Goal: Task Accomplishment & Management: Manage account settings

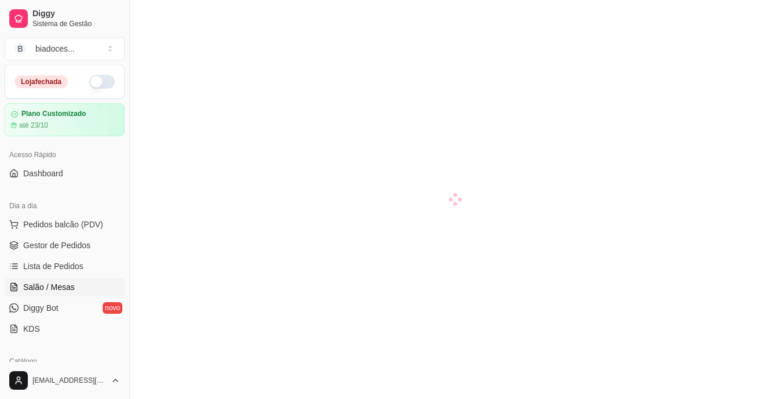
scroll to position [23, 0]
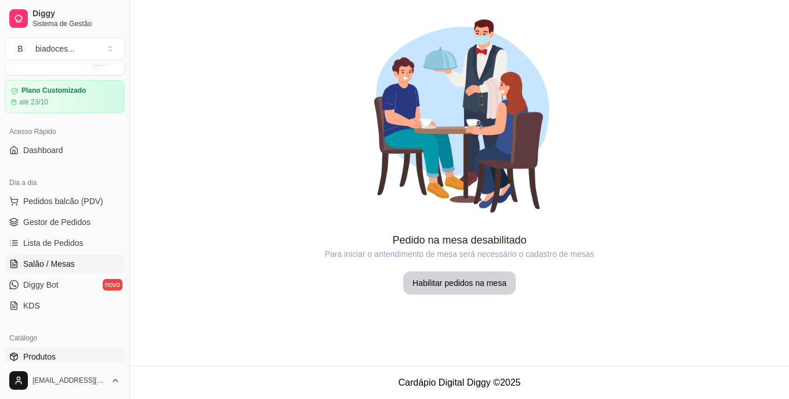
click at [41, 356] on span "Produtos" at bounding box center [39, 357] width 32 height 12
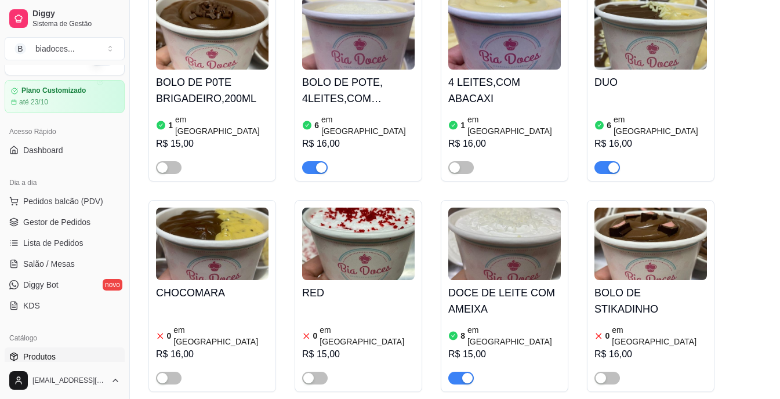
scroll to position [186, 0]
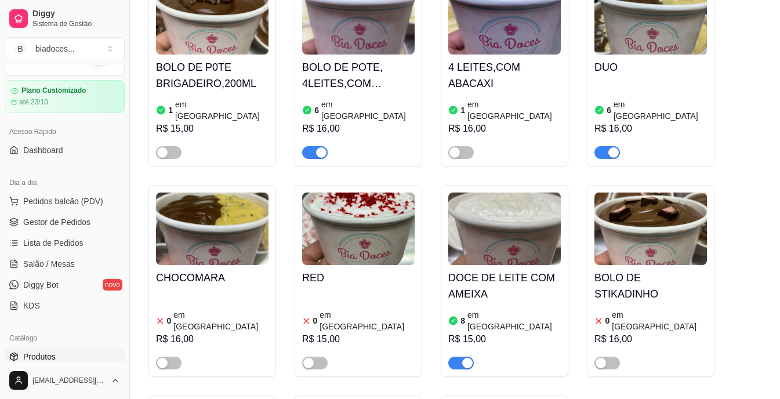
click at [509, 307] on div "8 em estoque R$ 15,00" at bounding box center [504, 338] width 113 height 63
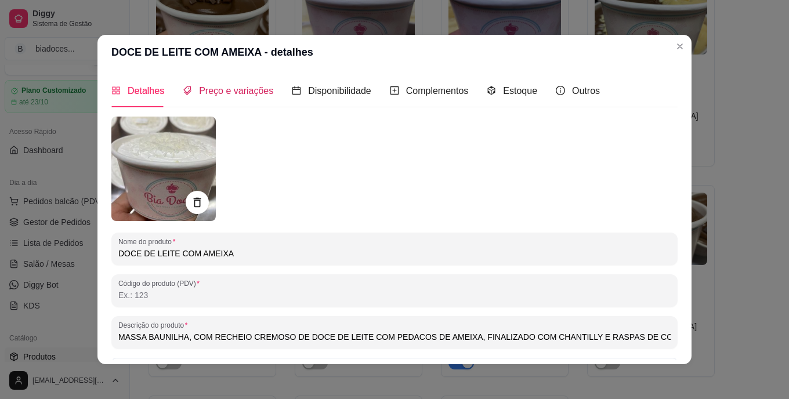
click at [226, 88] on span "Preço e variações" at bounding box center [236, 91] width 74 height 10
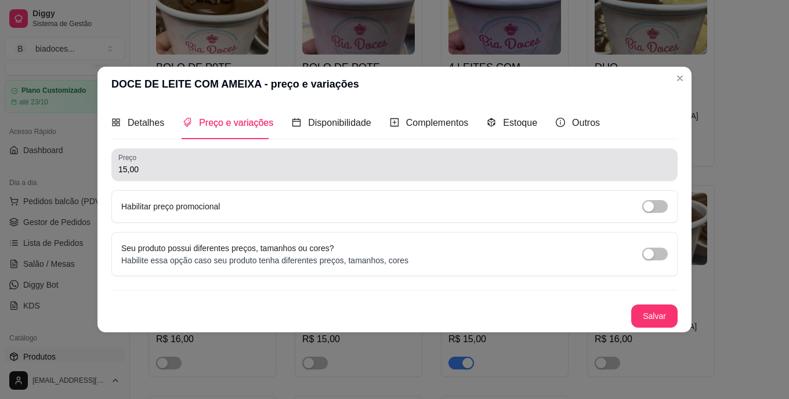
click at [207, 175] on input "15,00" at bounding box center [394, 170] width 552 height 12
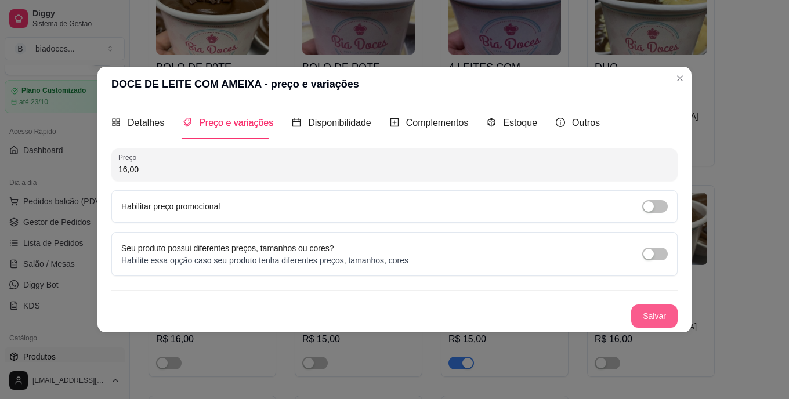
type input "16,00"
click at [653, 316] on button "Salvar" at bounding box center [654, 316] width 45 height 23
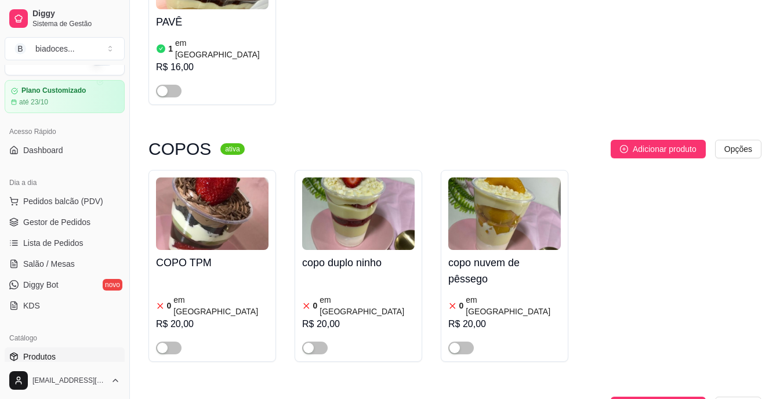
scroll to position [3597, 0]
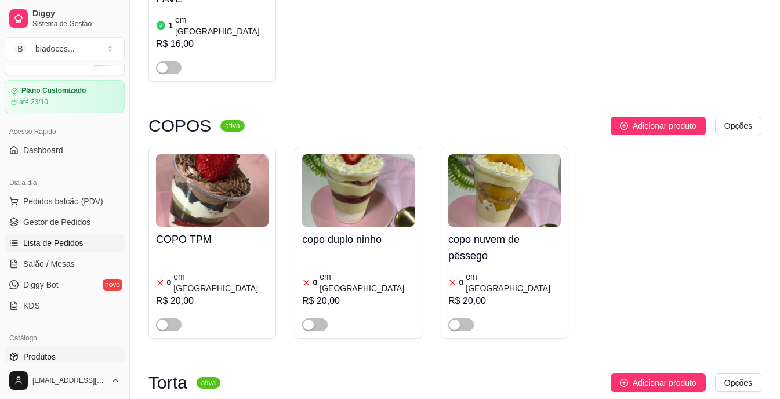
click at [68, 243] on span "Lista de Pedidos" at bounding box center [53, 243] width 60 height 12
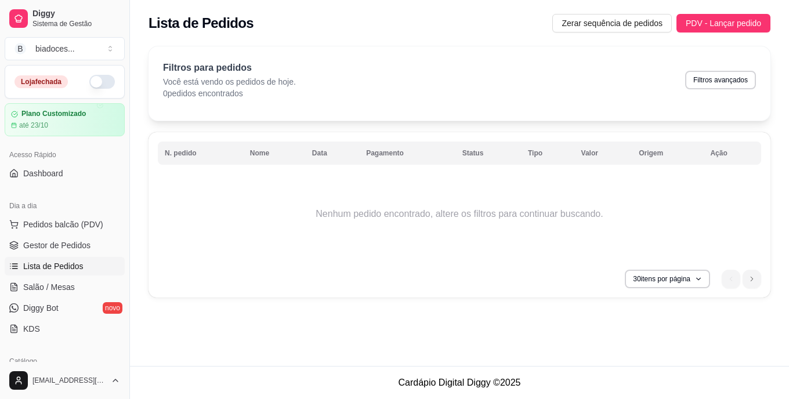
click at [103, 83] on button "button" at bounding box center [102, 82] width 26 height 14
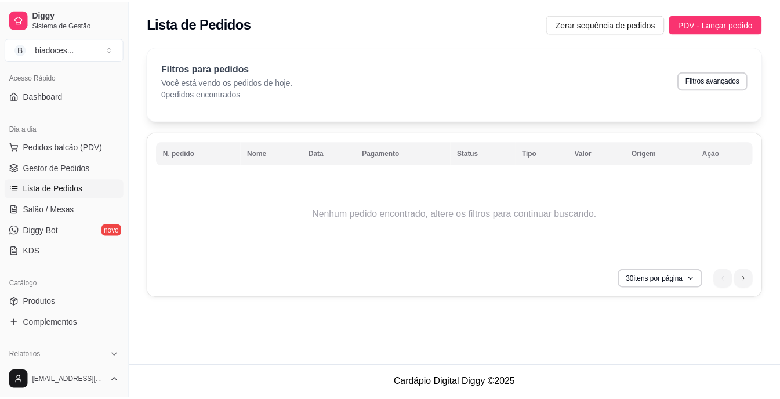
scroll to position [64, 0]
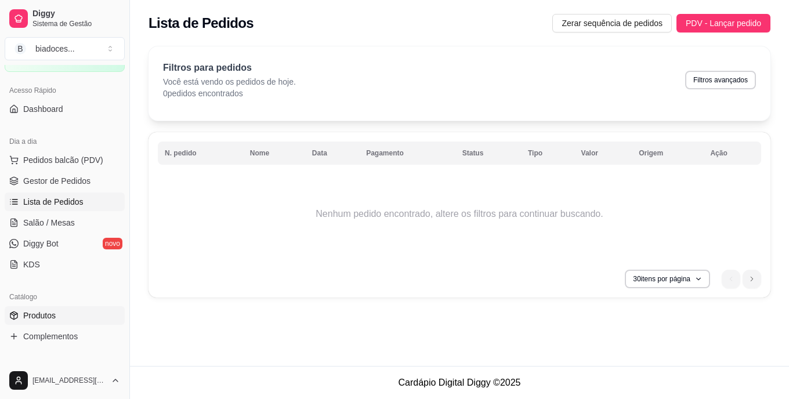
click at [24, 310] on span "Produtos" at bounding box center [39, 316] width 32 height 12
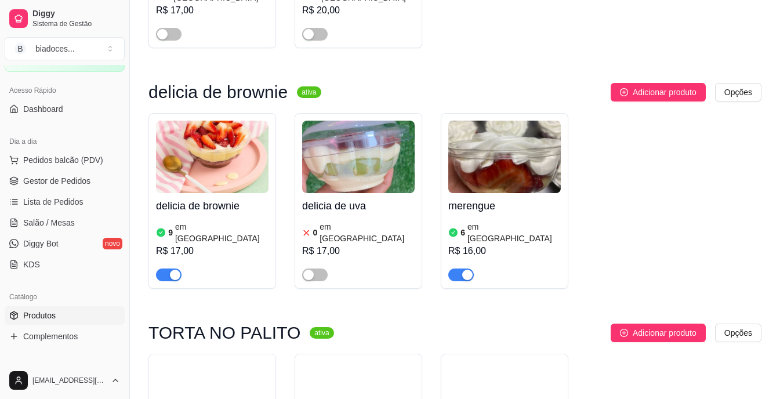
scroll to position [1949, 0]
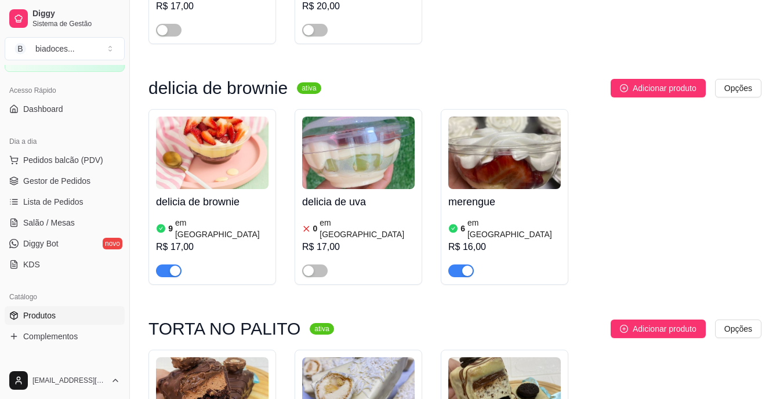
click at [513, 117] on img at bounding box center [504, 153] width 113 height 73
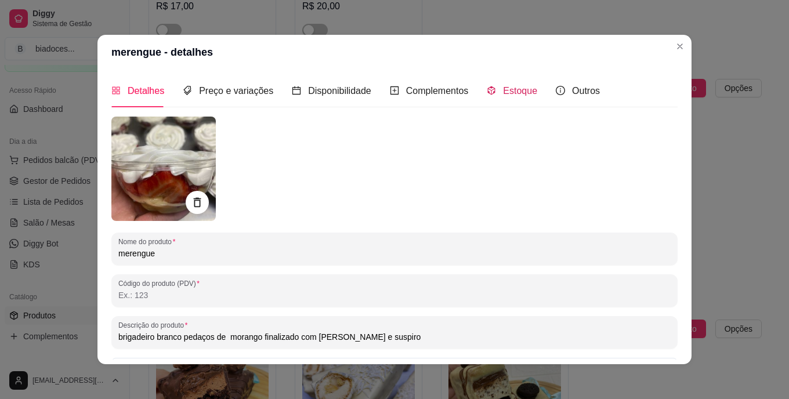
click at [513, 93] on span "Estoque" at bounding box center [520, 91] width 34 height 10
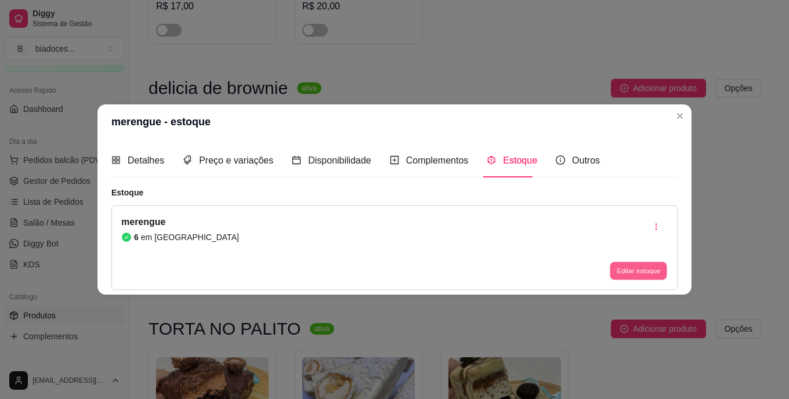
click at [625, 267] on button "Editar estoque" at bounding box center [638, 271] width 57 height 18
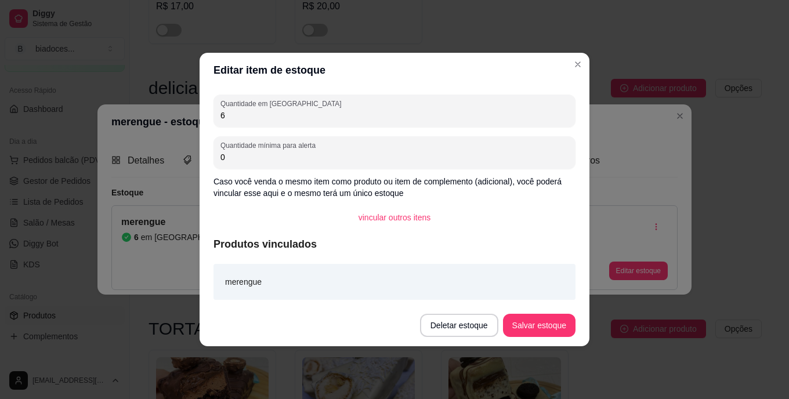
click at [411, 110] on input "6" at bounding box center [394, 116] width 348 height 12
type input "3"
click at [565, 288] on div "merengue" at bounding box center [395, 282] width 362 height 36
click at [548, 323] on button "Salvar estoque" at bounding box center [539, 325] width 73 height 23
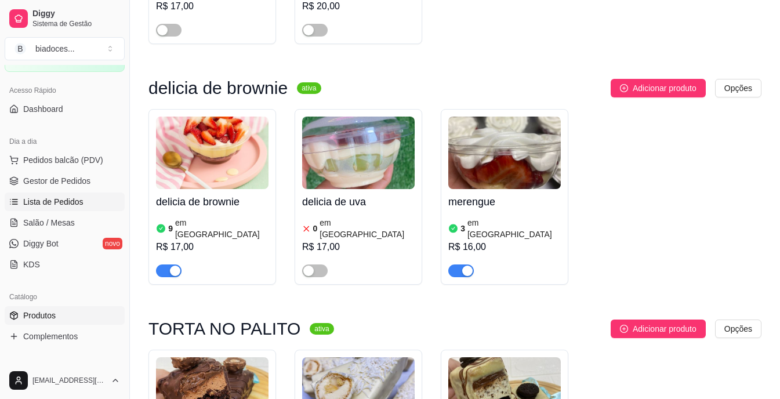
click at [63, 199] on span "Lista de Pedidos" at bounding box center [53, 202] width 60 height 12
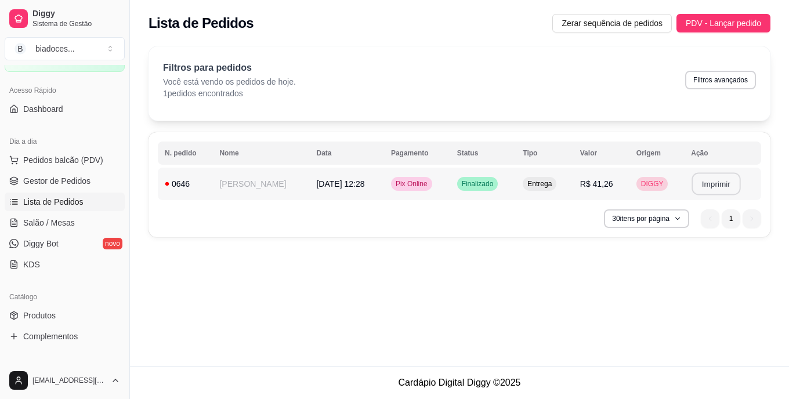
click at [715, 182] on button "Imprimir" at bounding box center [716, 184] width 49 height 23
click at [708, 184] on button "Imprimir" at bounding box center [716, 184] width 49 height 23
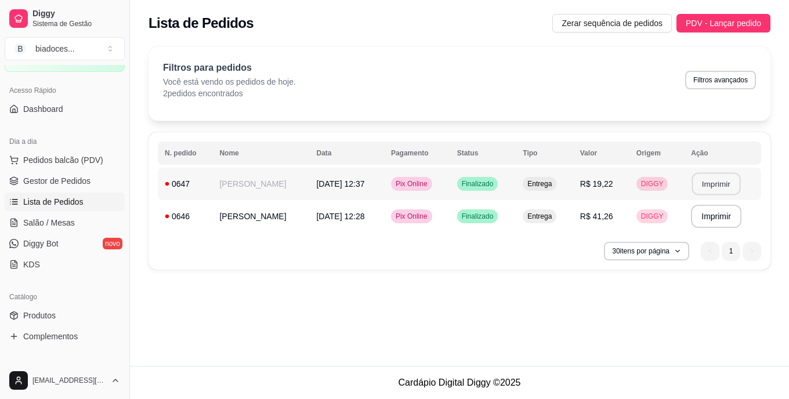
click at [710, 186] on button "Imprimir" at bounding box center [716, 184] width 49 height 23
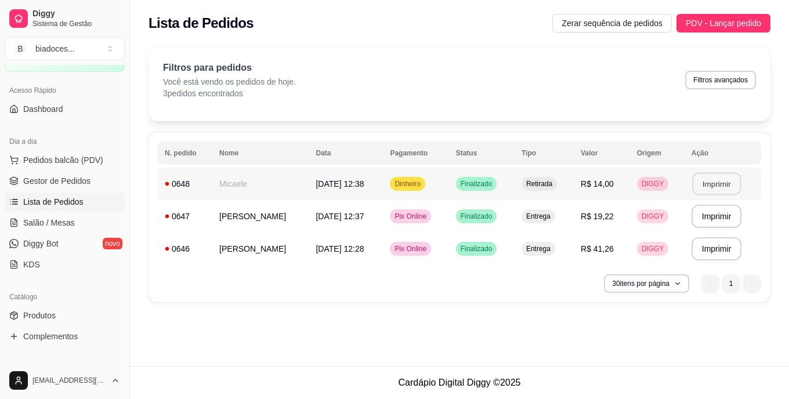
click at [711, 182] on button "Imprimir" at bounding box center [716, 184] width 49 height 23
click at [721, 221] on button "Imprimir" at bounding box center [716, 216] width 49 height 23
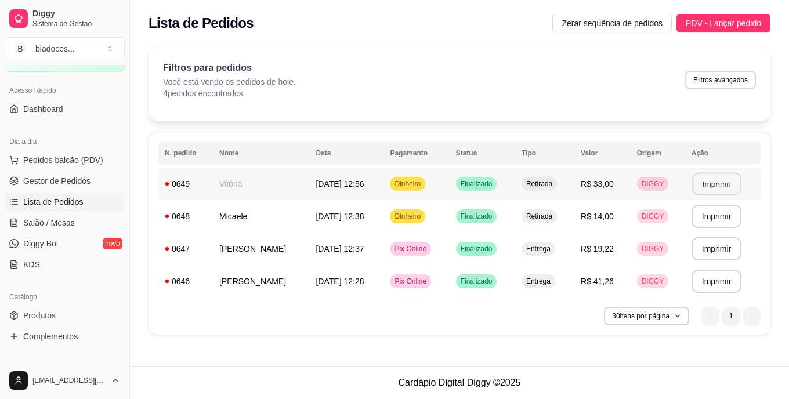
click at [733, 179] on button "Imprimir" at bounding box center [716, 184] width 49 height 23
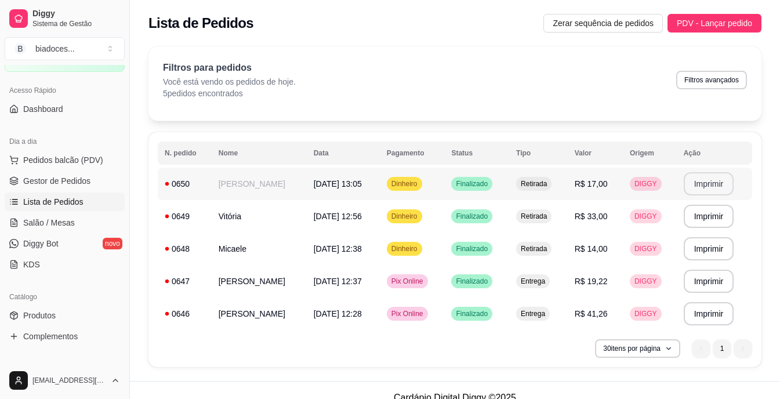
click at [724, 191] on button "Imprimir" at bounding box center [709, 183] width 50 height 23
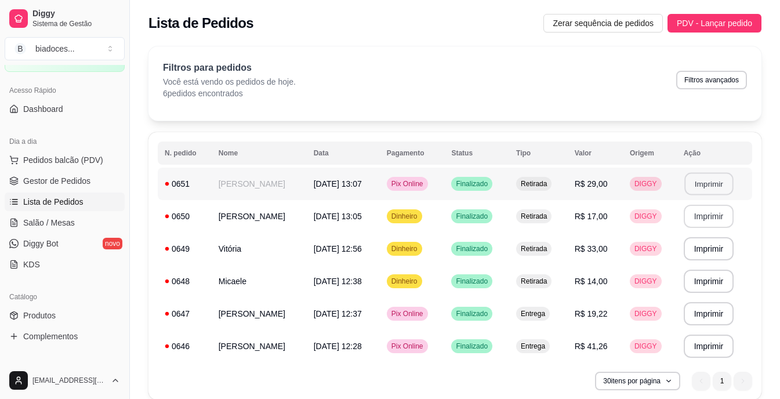
click at [687, 190] on button "Imprimir" at bounding box center [709, 184] width 49 height 23
drag, startPoint x: 18, startPoint y: 312, endPoint x: 50, endPoint y: 315, distance: 32.6
click at [50, 315] on span "Produtos" at bounding box center [39, 316] width 32 height 12
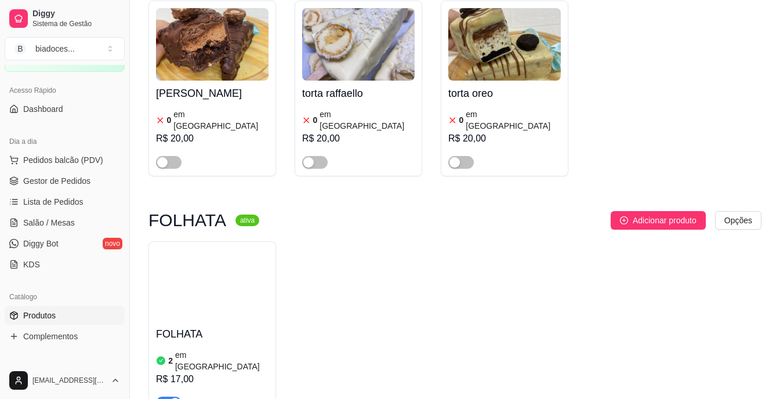
scroll to position [2298, 0]
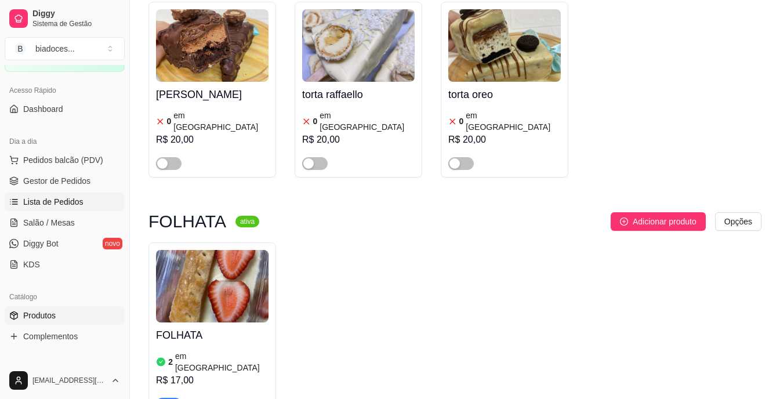
click at [58, 194] on link "Lista de Pedidos" at bounding box center [65, 202] width 120 height 19
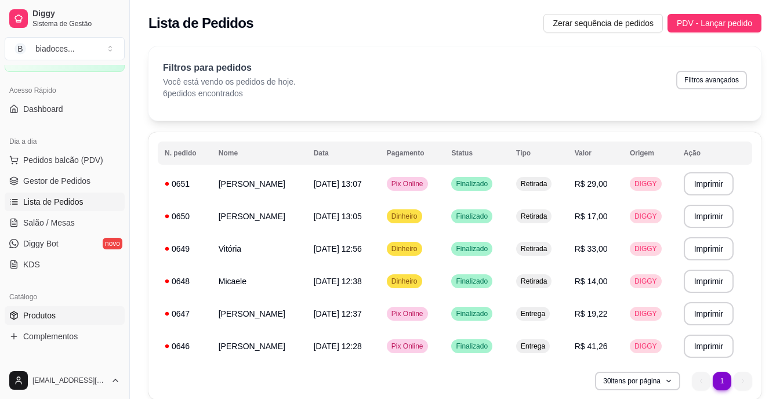
click at [28, 314] on span "Produtos" at bounding box center [39, 316] width 32 height 12
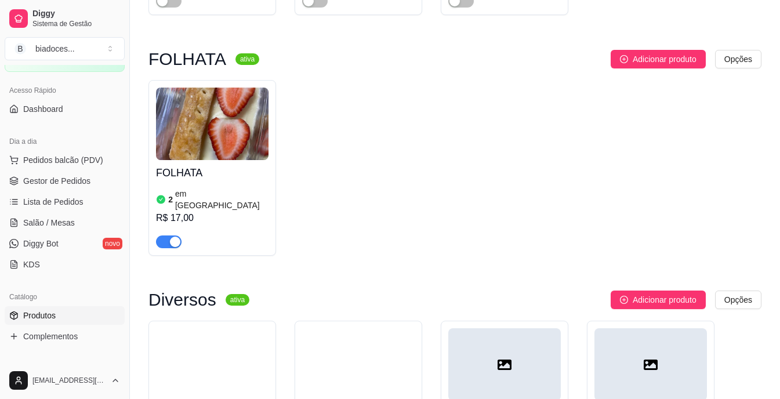
scroll to position [2437, 0]
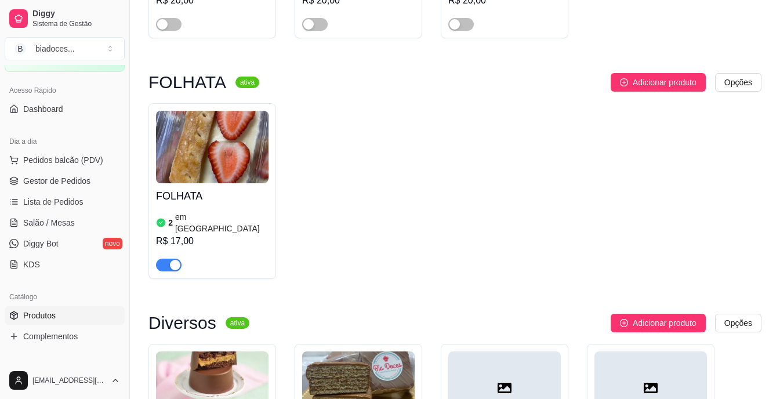
click at [234, 211] on div "2 em [GEOGRAPHIC_DATA]" at bounding box center [212, 222] width 113 height 23
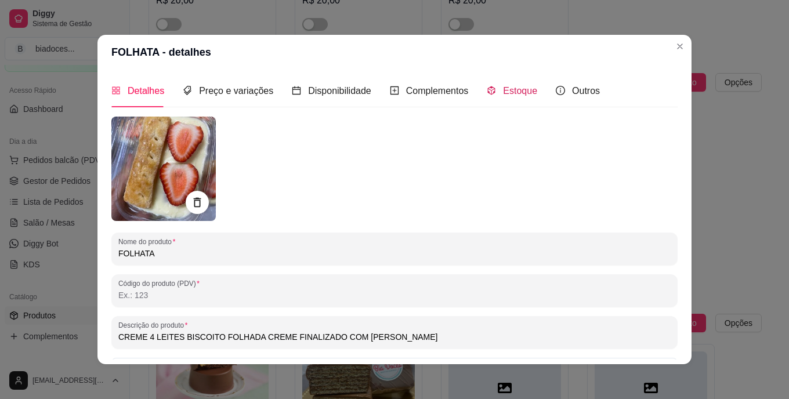
click at [520, 86] on span "Estoque" at bounding box center [520, 91] width 34 height 10
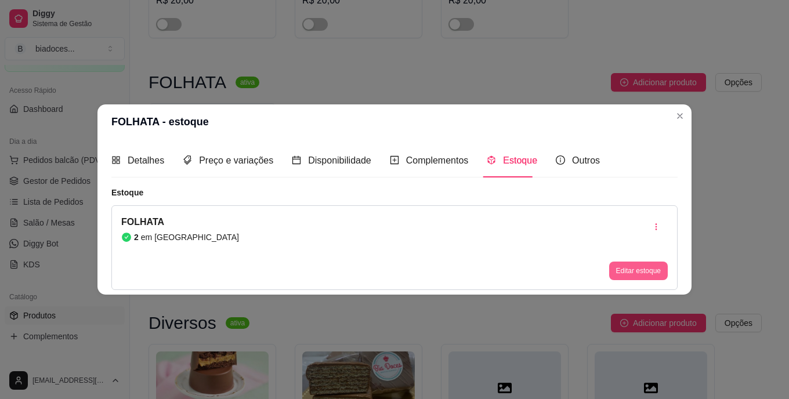
click at [647, 272] on button "Editar estoque" at bounding box center [638, 271] width 59 height 19
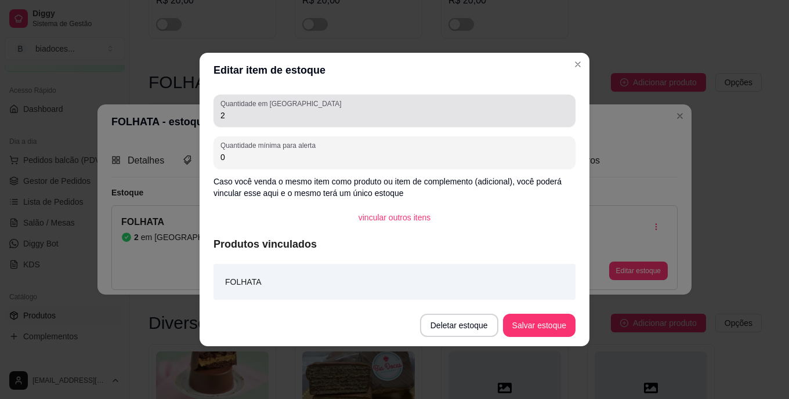
click at [447, 110] on input "2" at bounding box center [394, 116] width 348 height 12
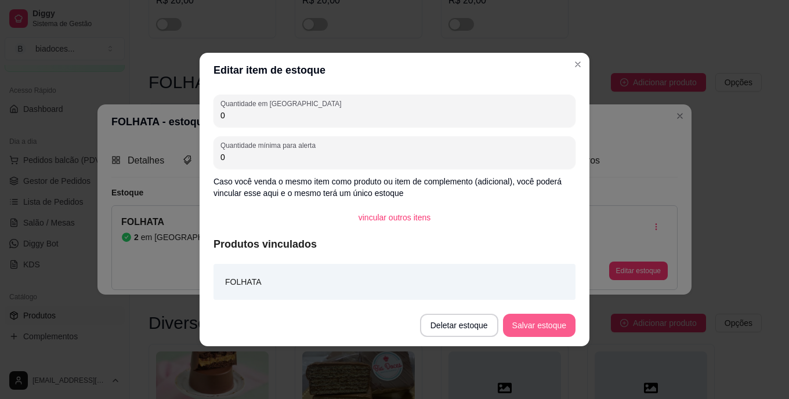
type input "0"
click at [558, 314] on button "Salvar estoque" at bounding box center [539, 325] width 71 height 23
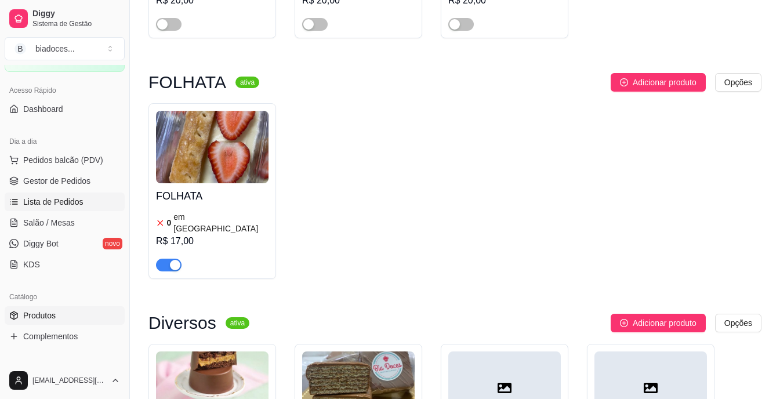
click at [65, 207] on span "Lista de Pedidos" at bounding box center [53, 202] width 60 height 12
